Goal: Communication & Community: Answer question/provide support

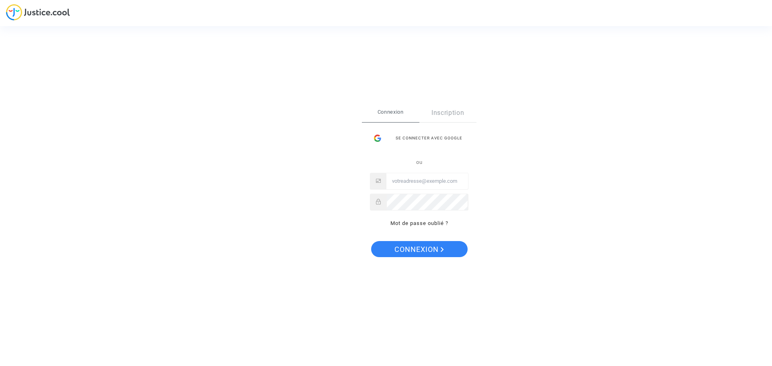
type input "[EMAIL_ADDRESS][DOMAIN_NAME]"
click at [414, 248] on span "Connexion" at bounding box center [418, 249] width 49 height 17
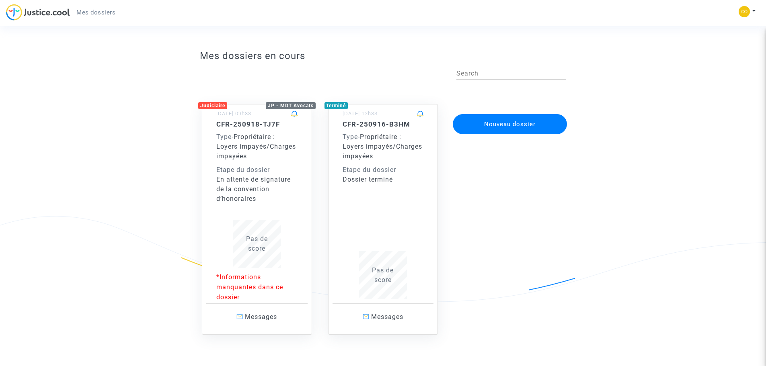
click at [286, 160] on div "Type - Propriétaire : Loyers impayés/Charges impayées" at bounding box center [256, 146] width 81 height 29
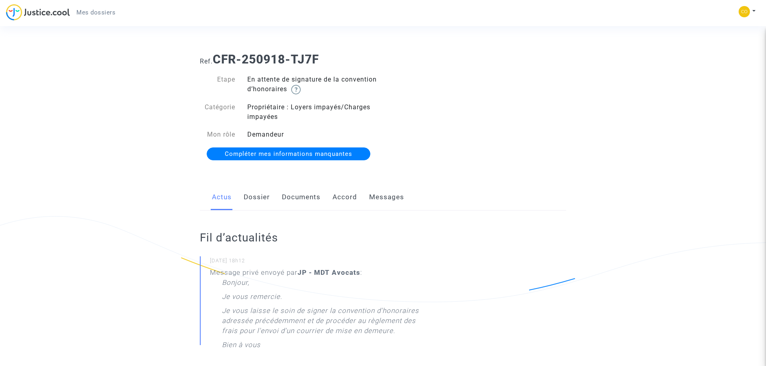
click at [383, 197] on link "Messages" at bounding box center [386, 197] width 35 height 27
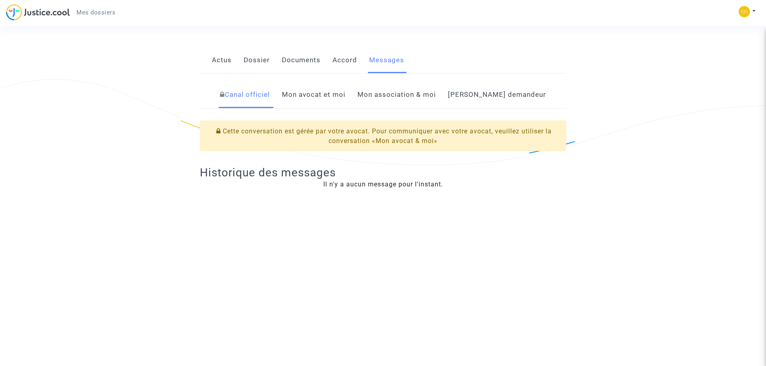
scroll to position [161, 0]
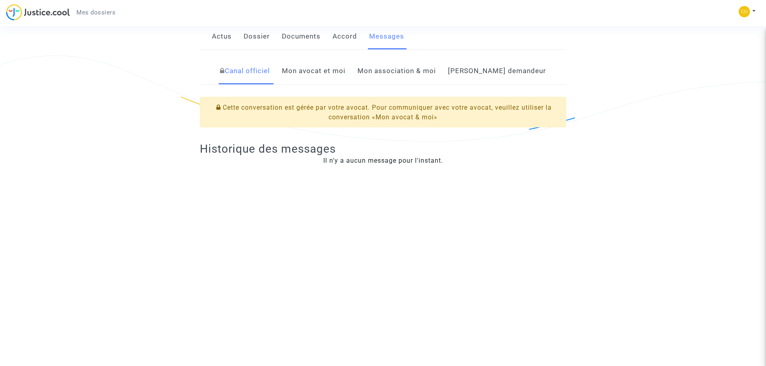
click at [332, 75] on link "Mon avocat et moi" at bounding box center [314, 71] width 64 height 27
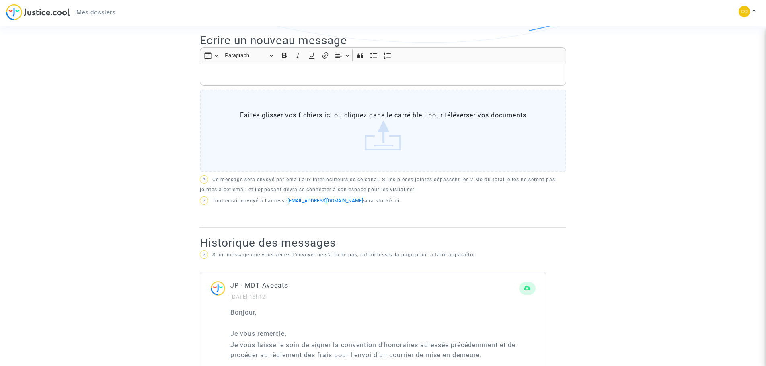
scroll to position [222, 0]
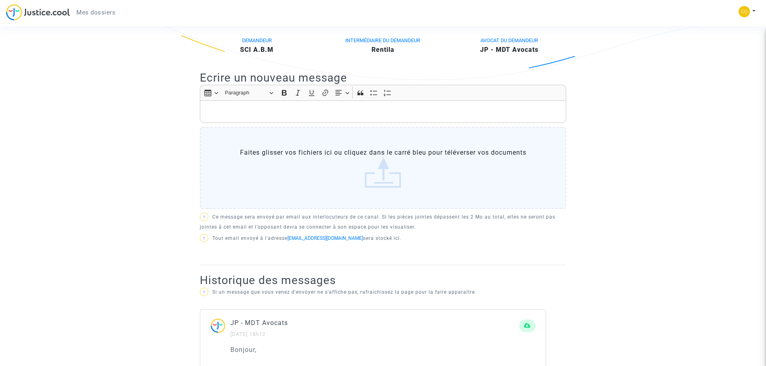
click at [292, 115] on p "Rich Text Editor, main" at bounding box center [383, 112] width 358 height 10
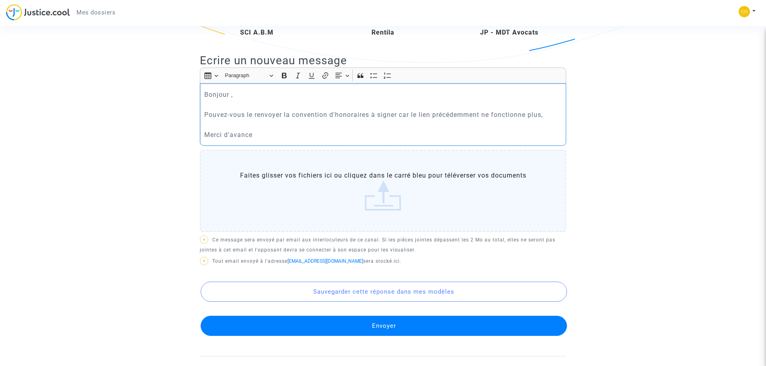
scroll to position [230, 0]
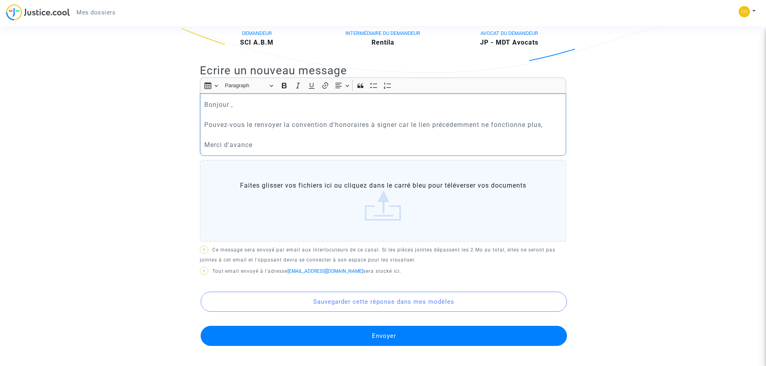
click at [388, 336] on button "Envoyer" at bounding box center [384, 336] width 366 height 20
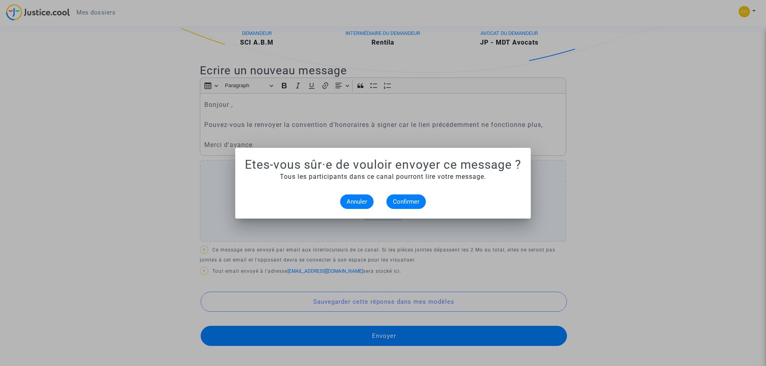
scroll to position [0, 0]
click at [406, 199] on span "Confirmer" at bounding box center [406, 201] width 27 height 7
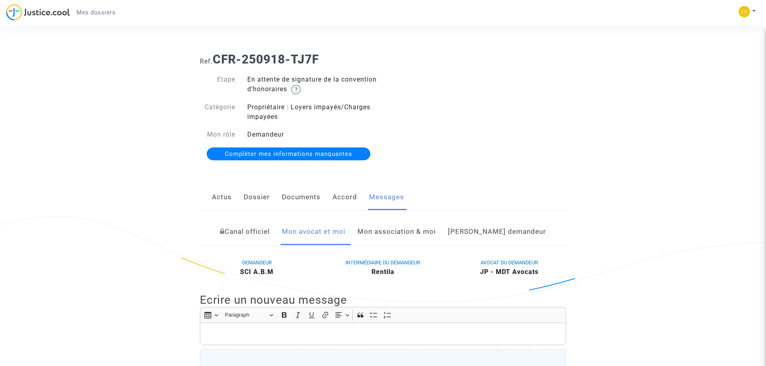
click at [227, 196] on link "Actus" at bounding box center [222, 197] width 20 height 27
